Goal: Task Accomplishment & Management: Complete application form

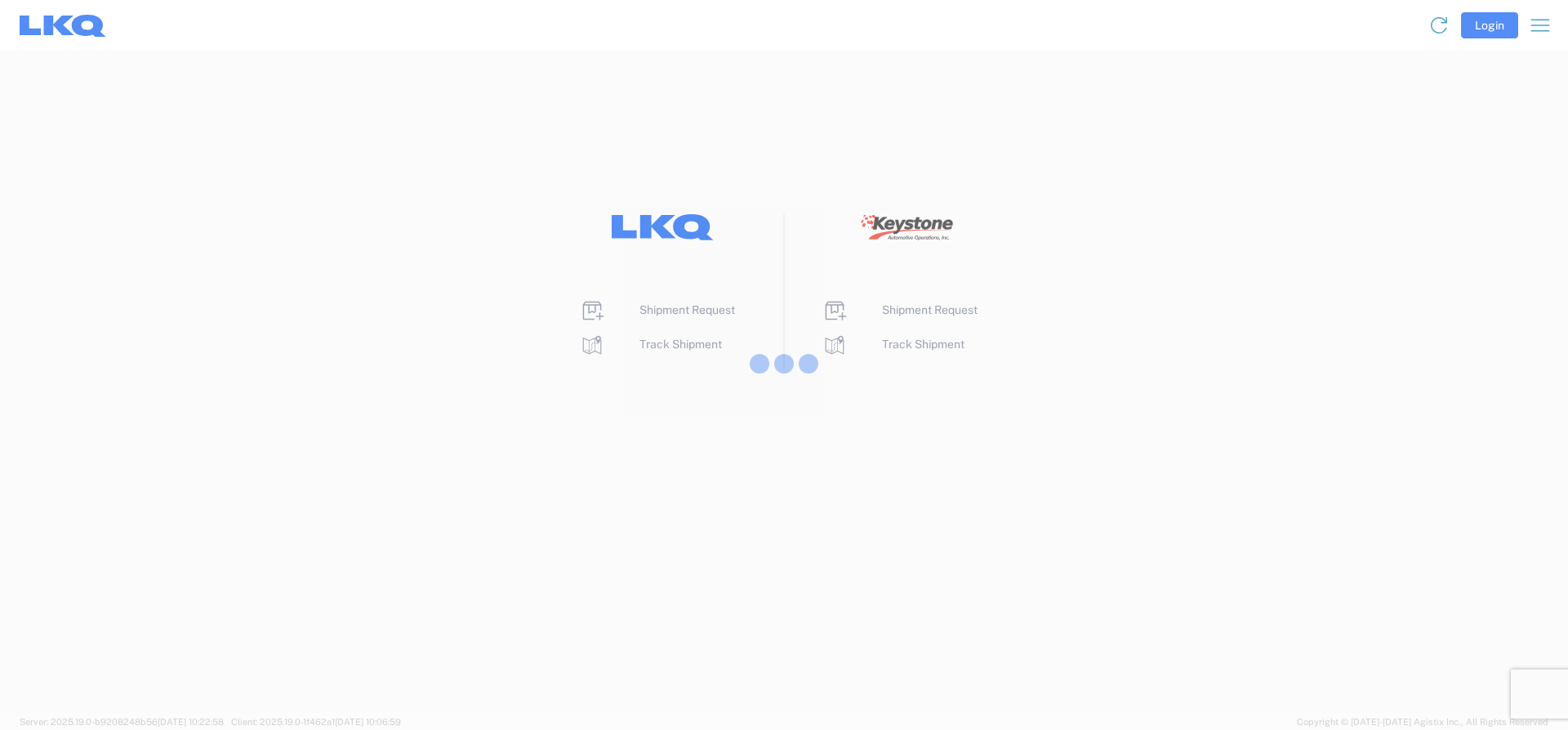
click at [656, 311] on div at bounding box center [784, 365] width 1568 height 730
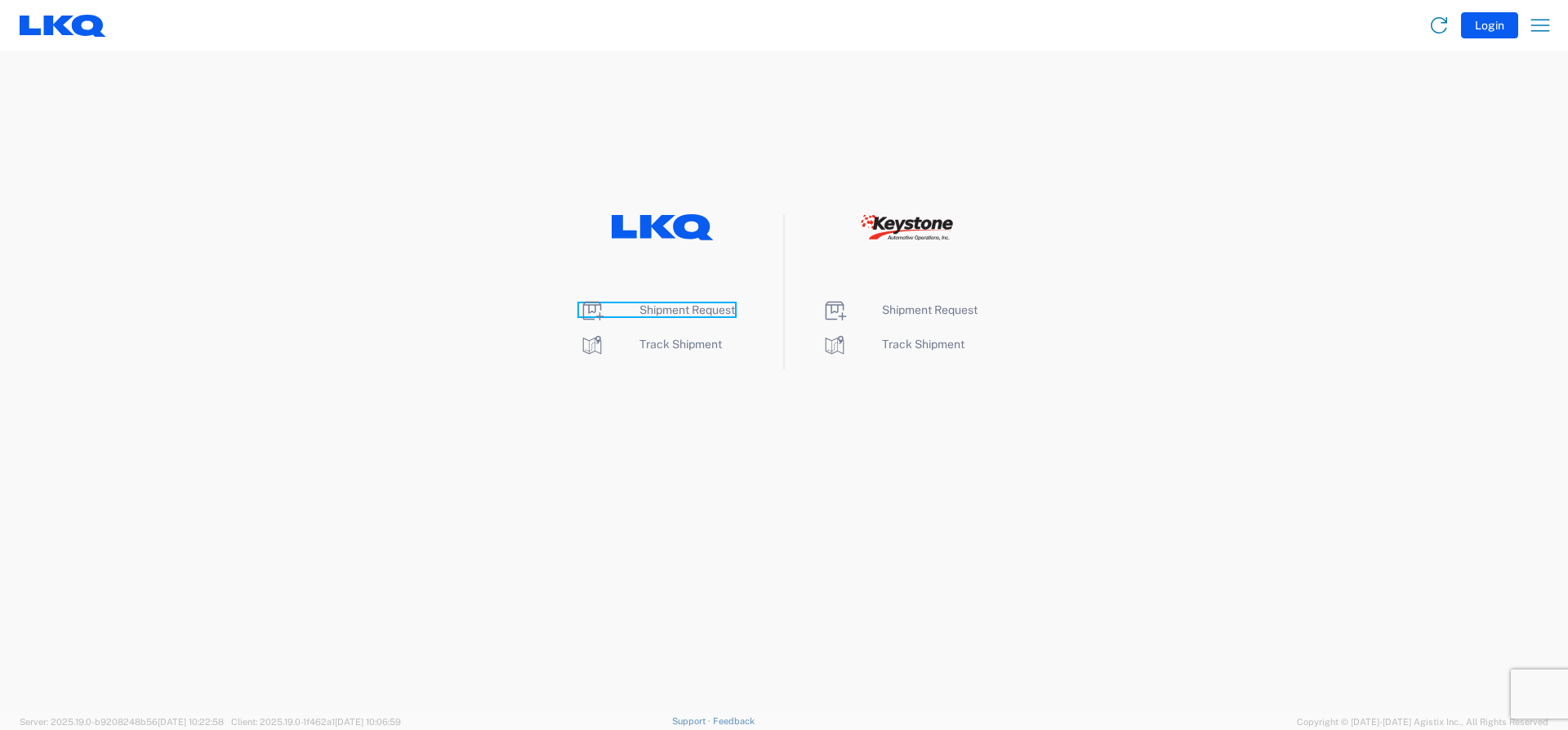
click at [652, 311] on span "Shipment Request" at bounding box center [687, 310] width 96 height 13
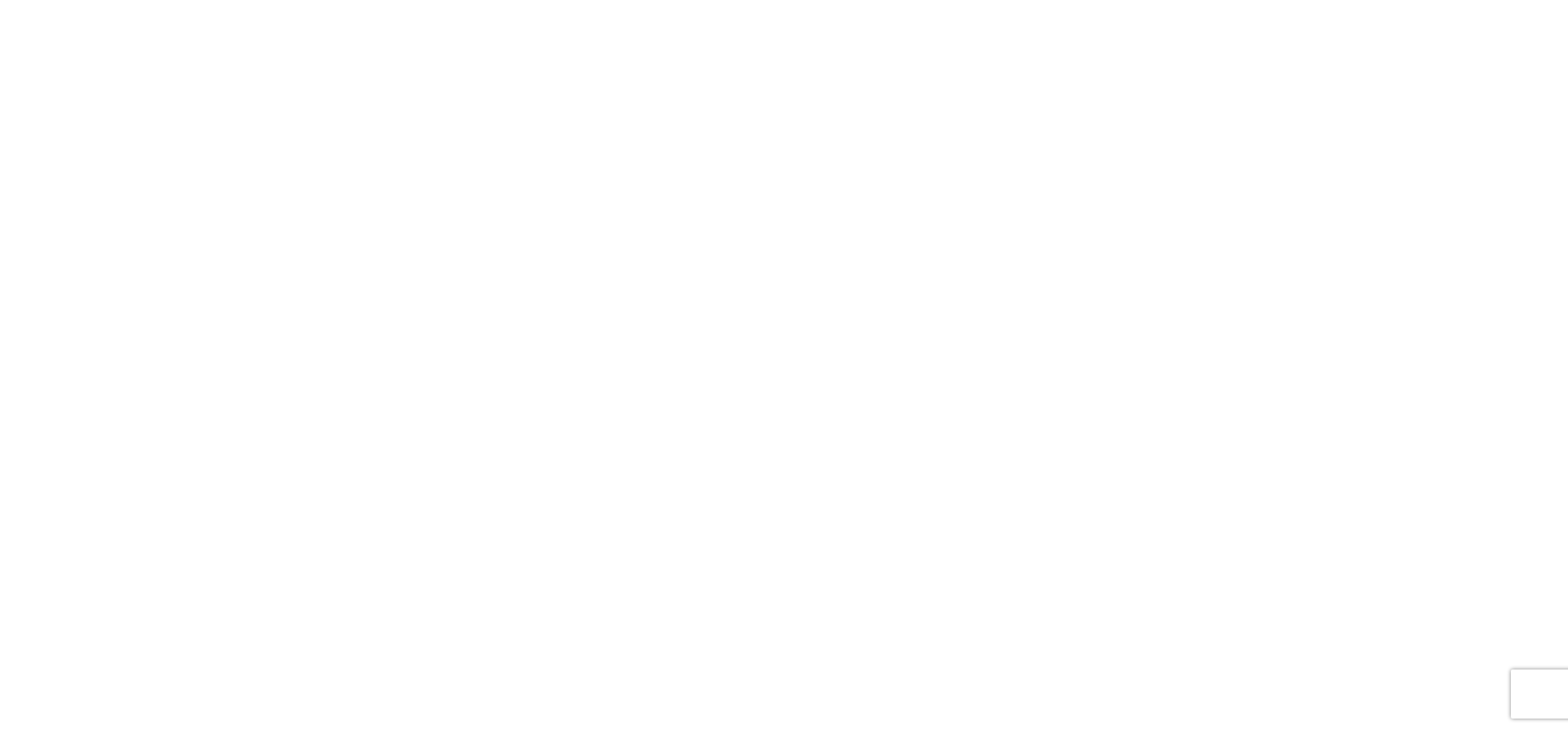
select select "FULL"
select select "LBS"
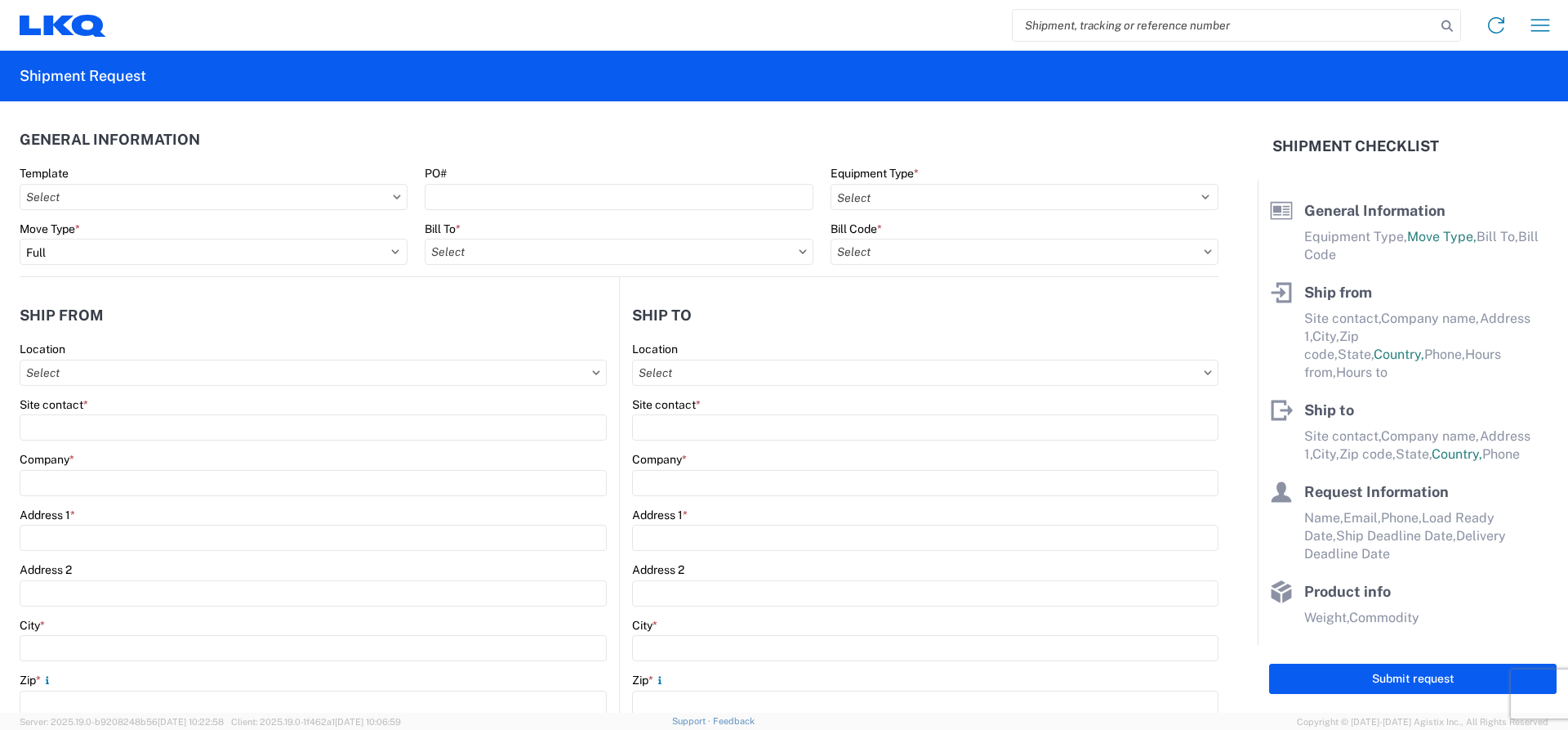
click at [1042, 20] on input "search" at bounding box center [1224, 25] width 423 height 31
paste input "56847355"
click at [1441, 20] on icon at bounding box center [1447, 26] width 23 height 23
type input "56847355"
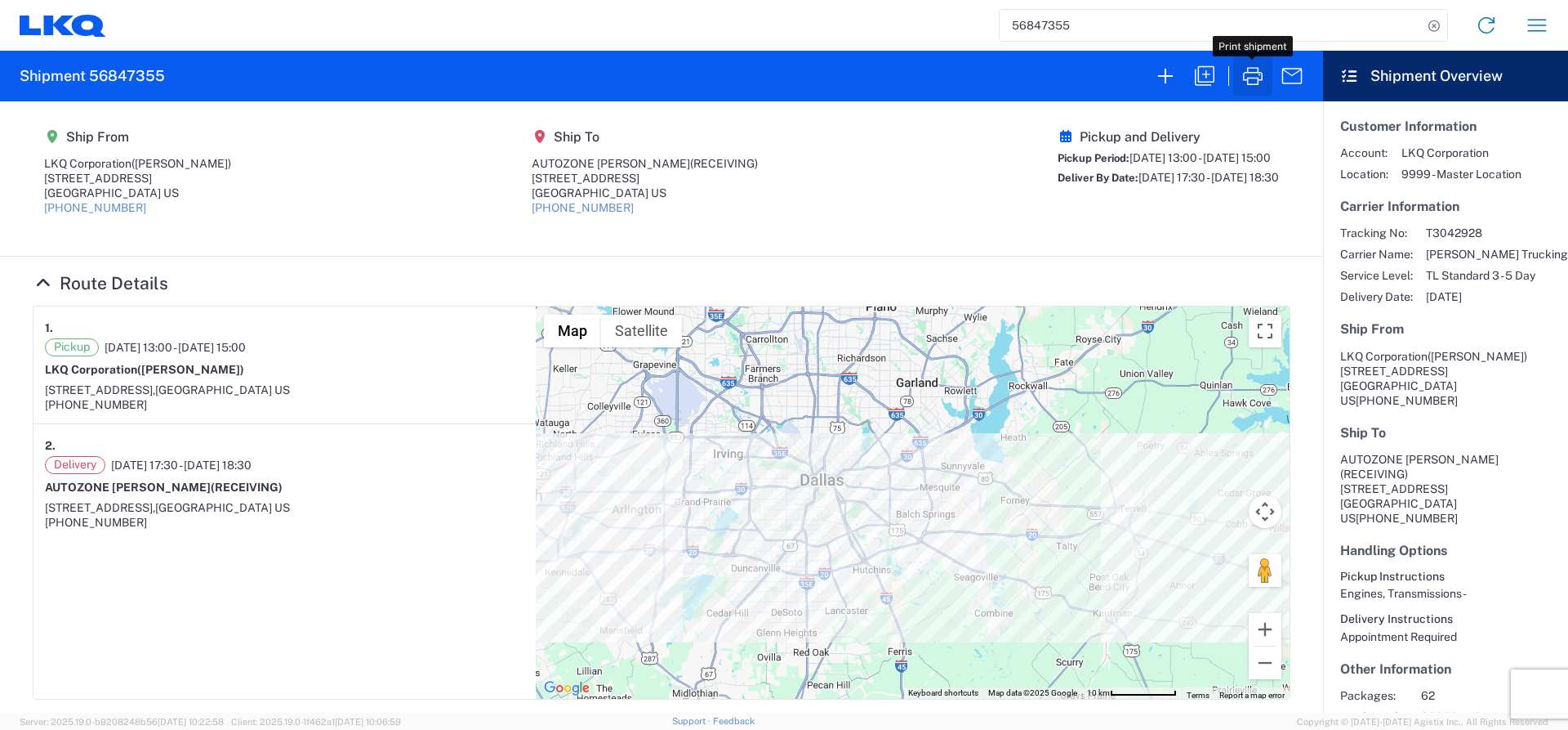
click at [1258, 84] on icon "button" at bounding box center [1253, 75] width 19 height 18
